Goal: Information Seeking & Learning: Learn about a topic

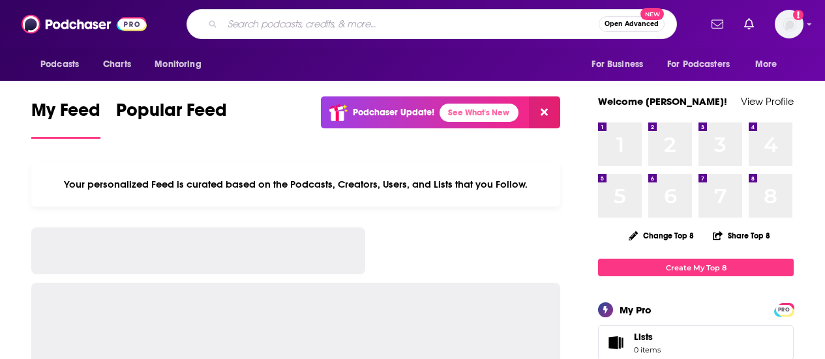
click at [276, 20] on input "Search podcasts, credits, & more..." at bounding box center [410, 24] width 376 height 21
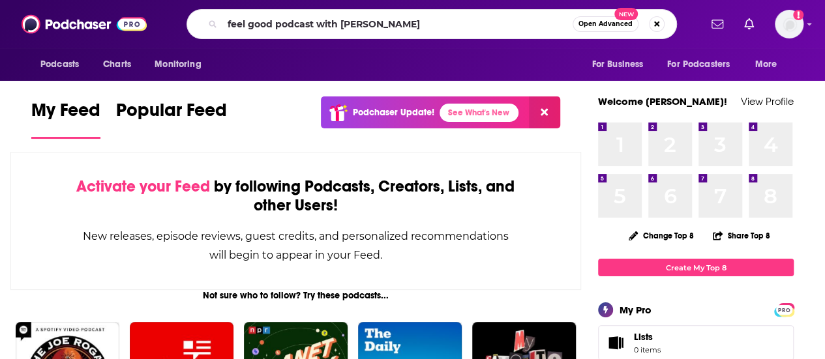
type input "feel good podcast with [PERSON_NAME]"
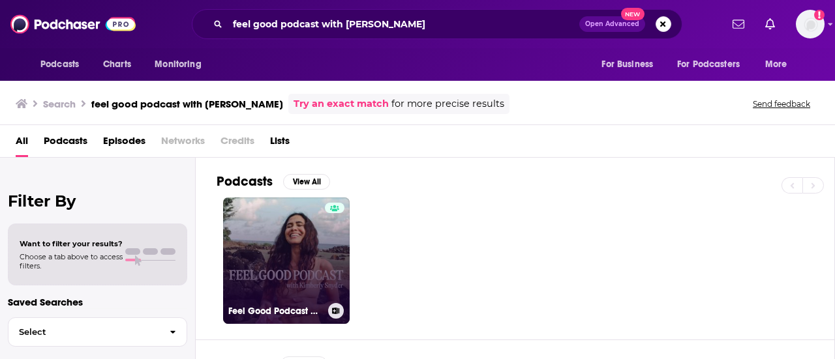
click at [306, 235] on link "Feel Good Podcast with [PERSON_NAME]" at bounding box center [286, 261] width 126 height 126
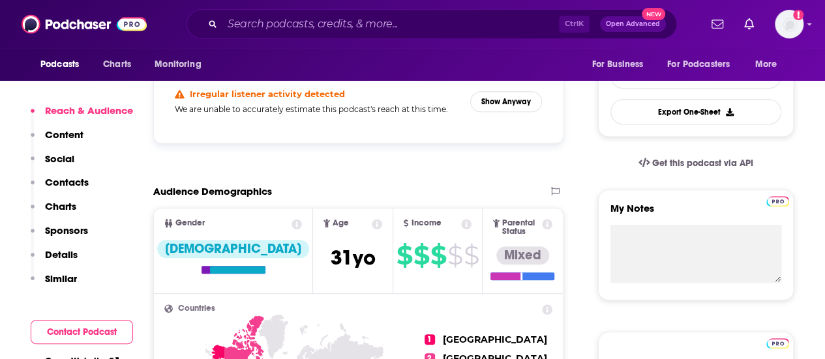
scroll to position [261, 0]
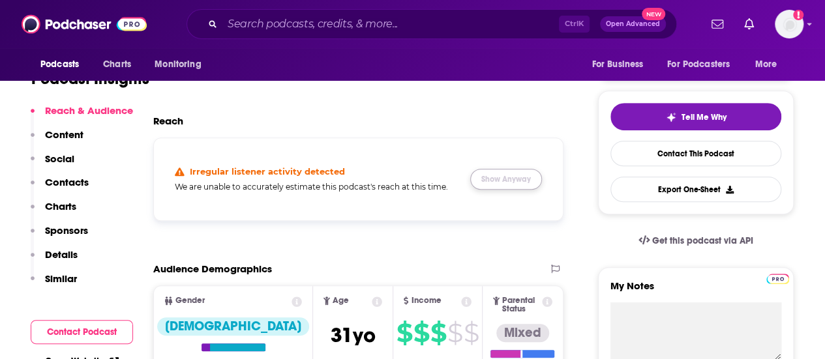
click at [494, 182] on button "Show Anyway" at bounding box center [506, 179] width 72 height 21
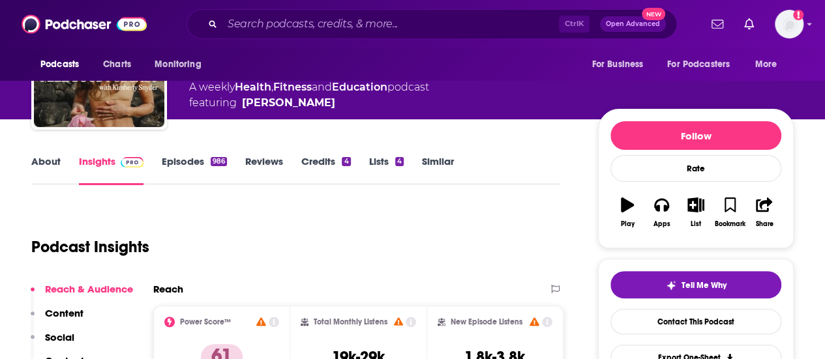
scroll to position [0, 0]
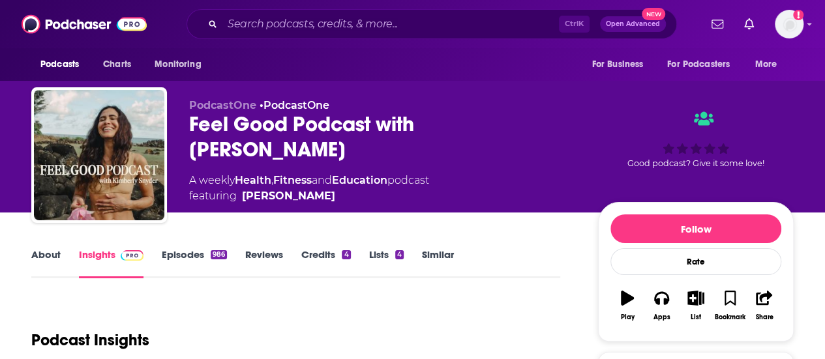
click at [35, 256] on link "About" at bounding box center [45, 263] width 29 height 30
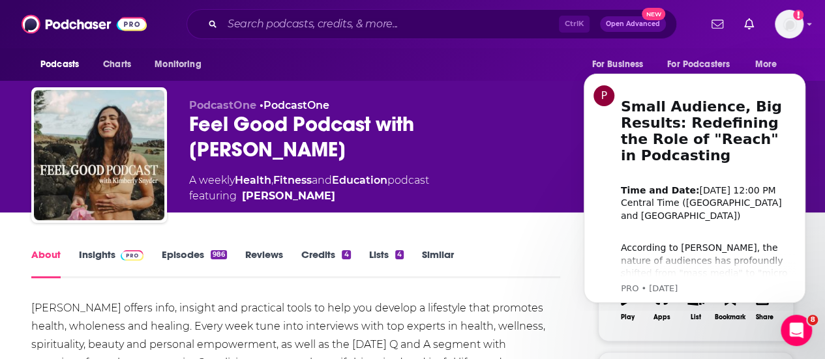
click at [176, 256] on link "Episodes 986" at bounding box center [194, 263] width 65 height 30
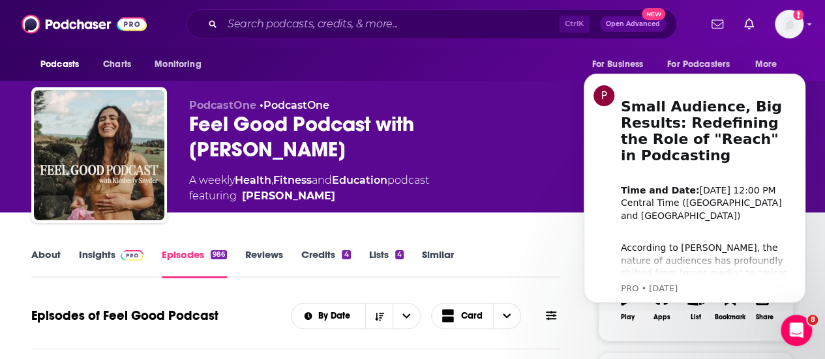
click at [46, 252] on link "About" at bounding box center [45, 263] width 29 height 30
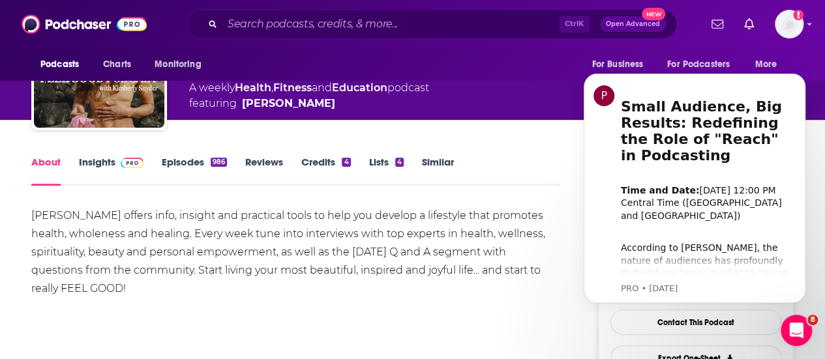
scroll to position [115, 0]
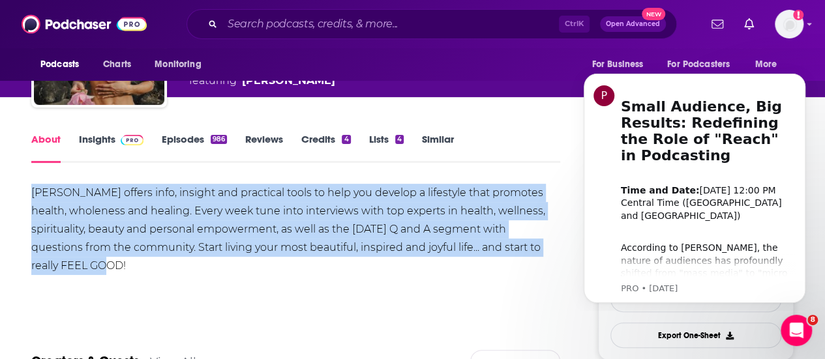
drag, startPoint x: 132, startPoint y: 267, endPoint x: 18, endPoint y: 192, distance: 136.2
copy div "[PERSON_NAME] offers info, insight and practical tools to help you develop a li…"
